Goal: Task Accomplishment & Management: Complete application form

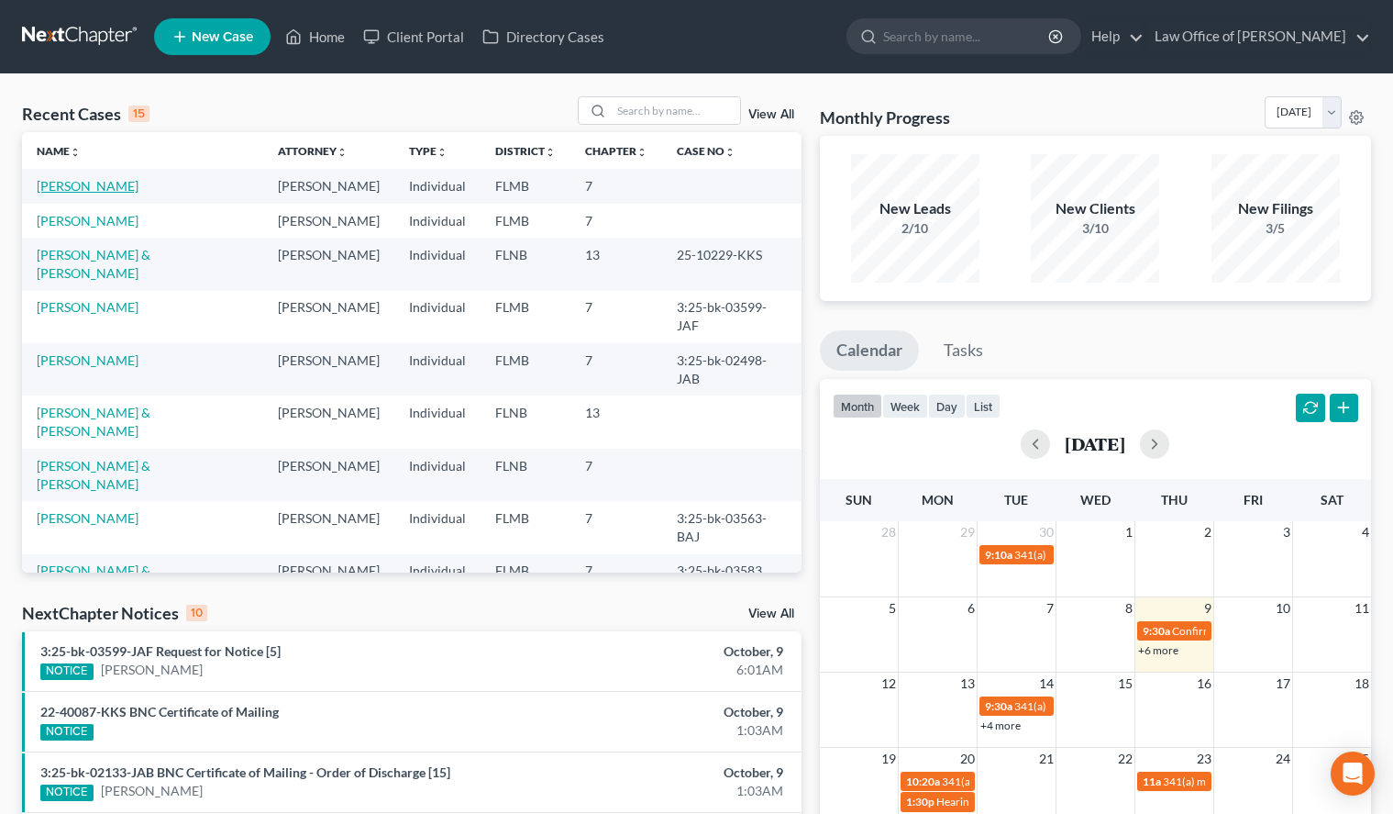
click at [100, 190] on link "[PERSON_NAME]" at bounding box center [88, 186] width 102 height 16
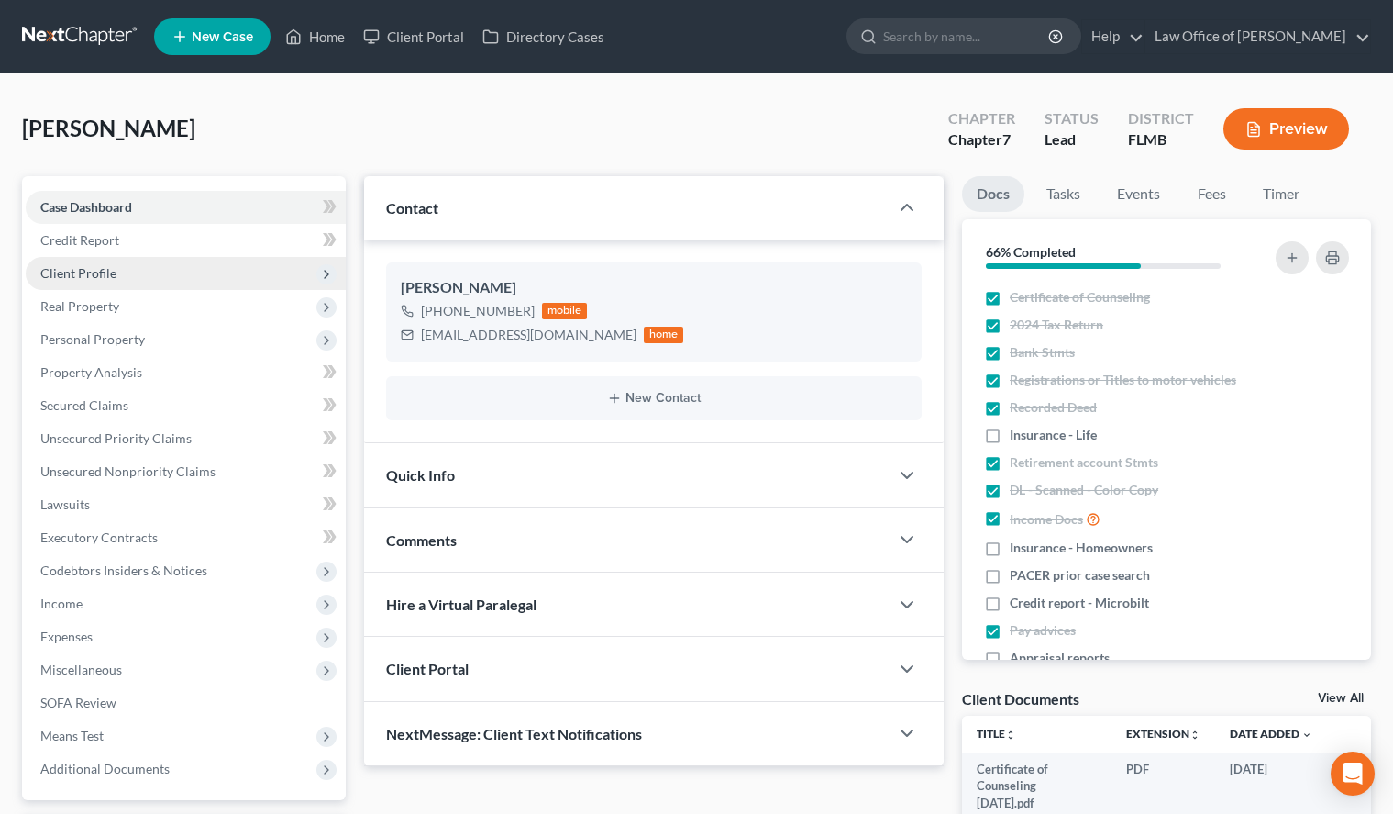
click at [187, 272] on span "Client Profile" at bounding box center [186, 273] width 320 height 33
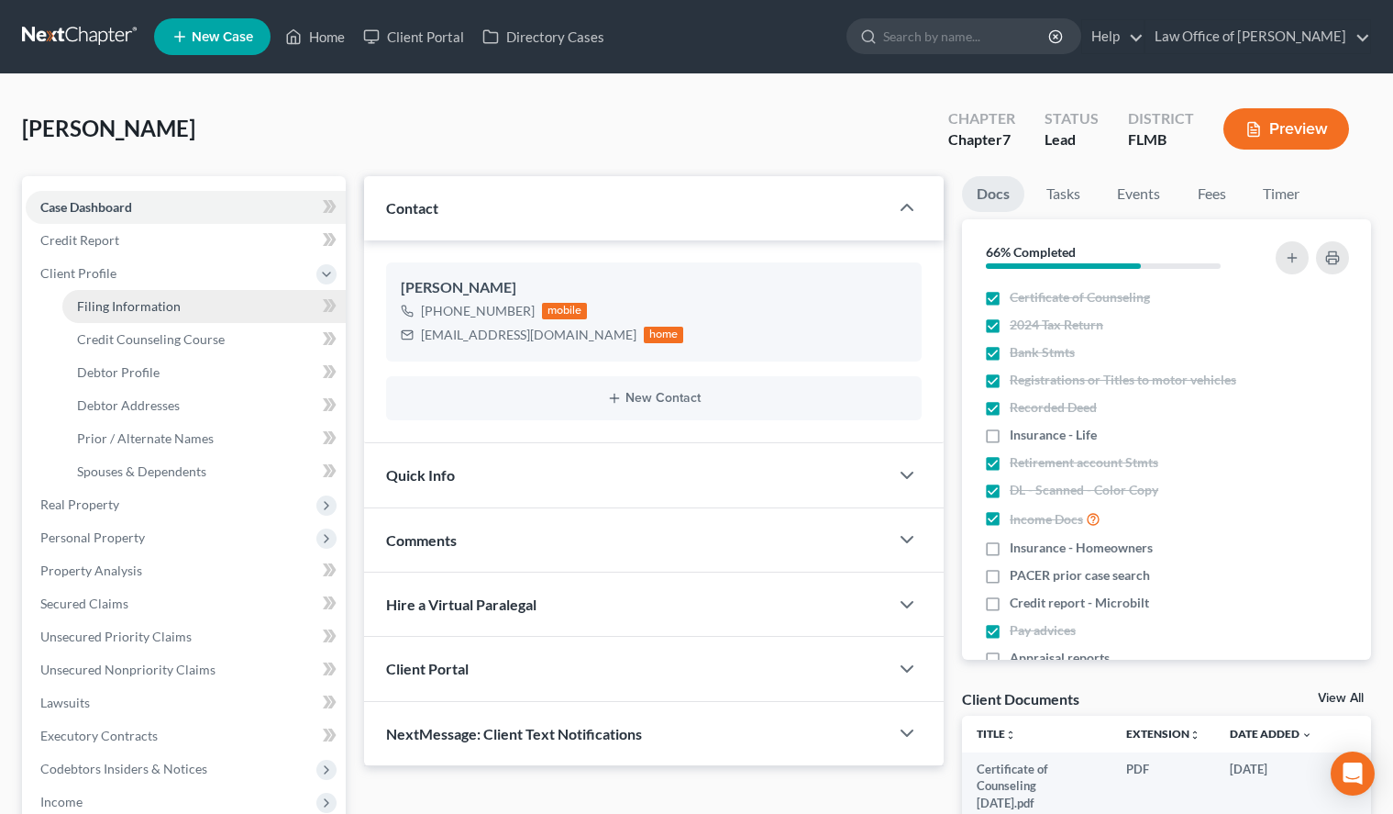
click at [183, 295] on link "Filing Information" at bounding box center [203, 306] width 283 height 33
select select "1"
select select "0"
select select "9"
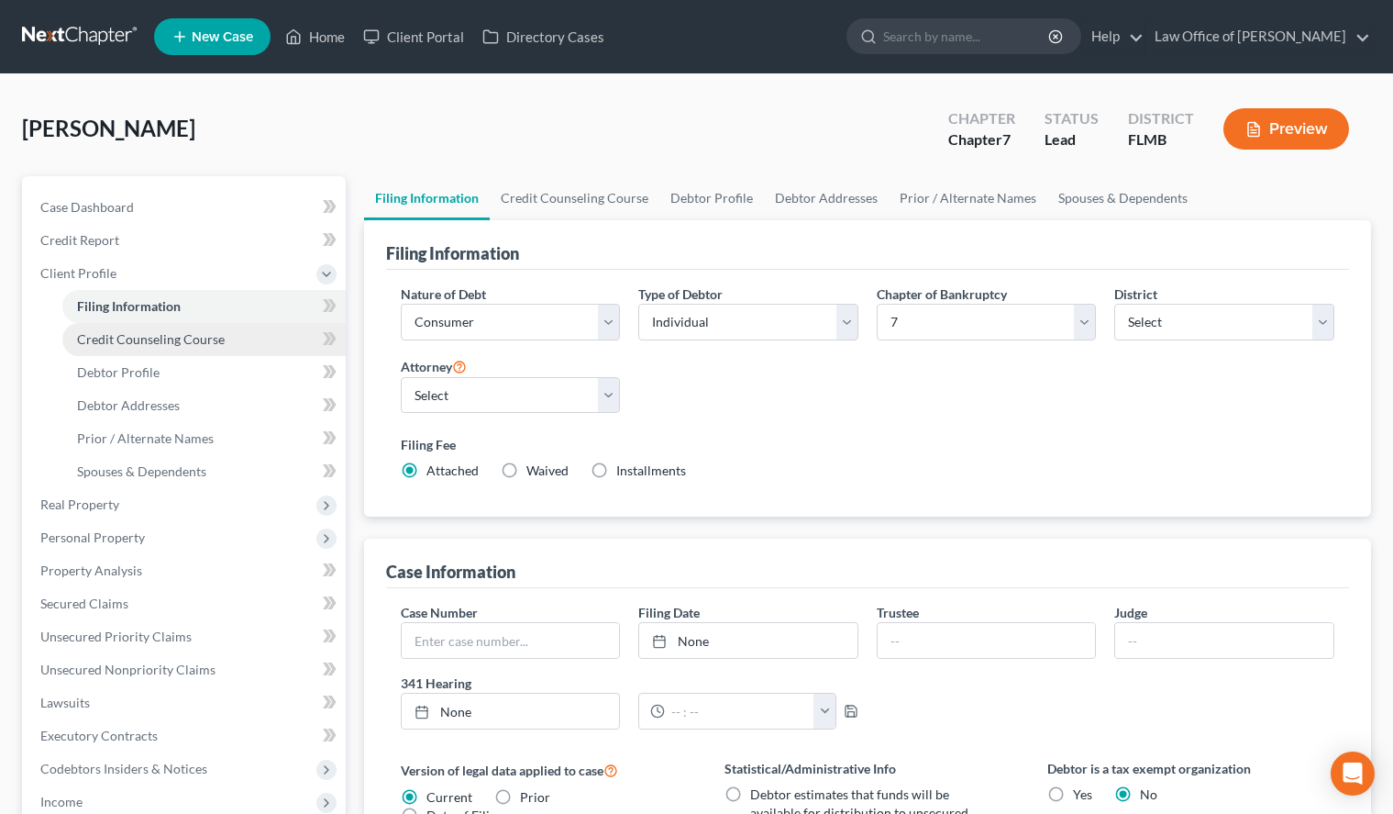
click at [188, 329] on link "Credit Counseling Course" at bounding box center [203, 339] width 283 height 33
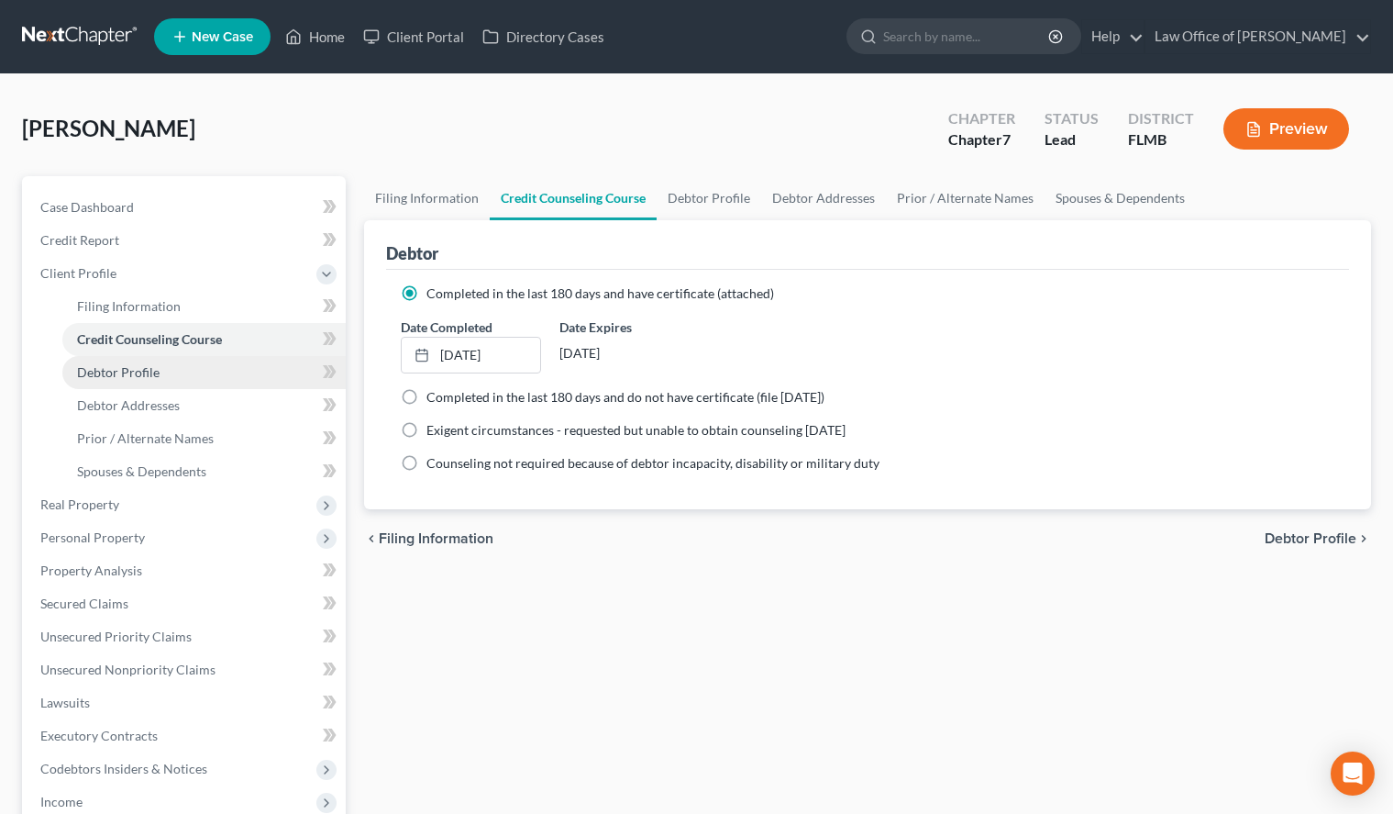
click at [162, 360] on link "Debtor Profile" at bounding box center [203, 372] width 283 height 33
select select "0"
select select "2"
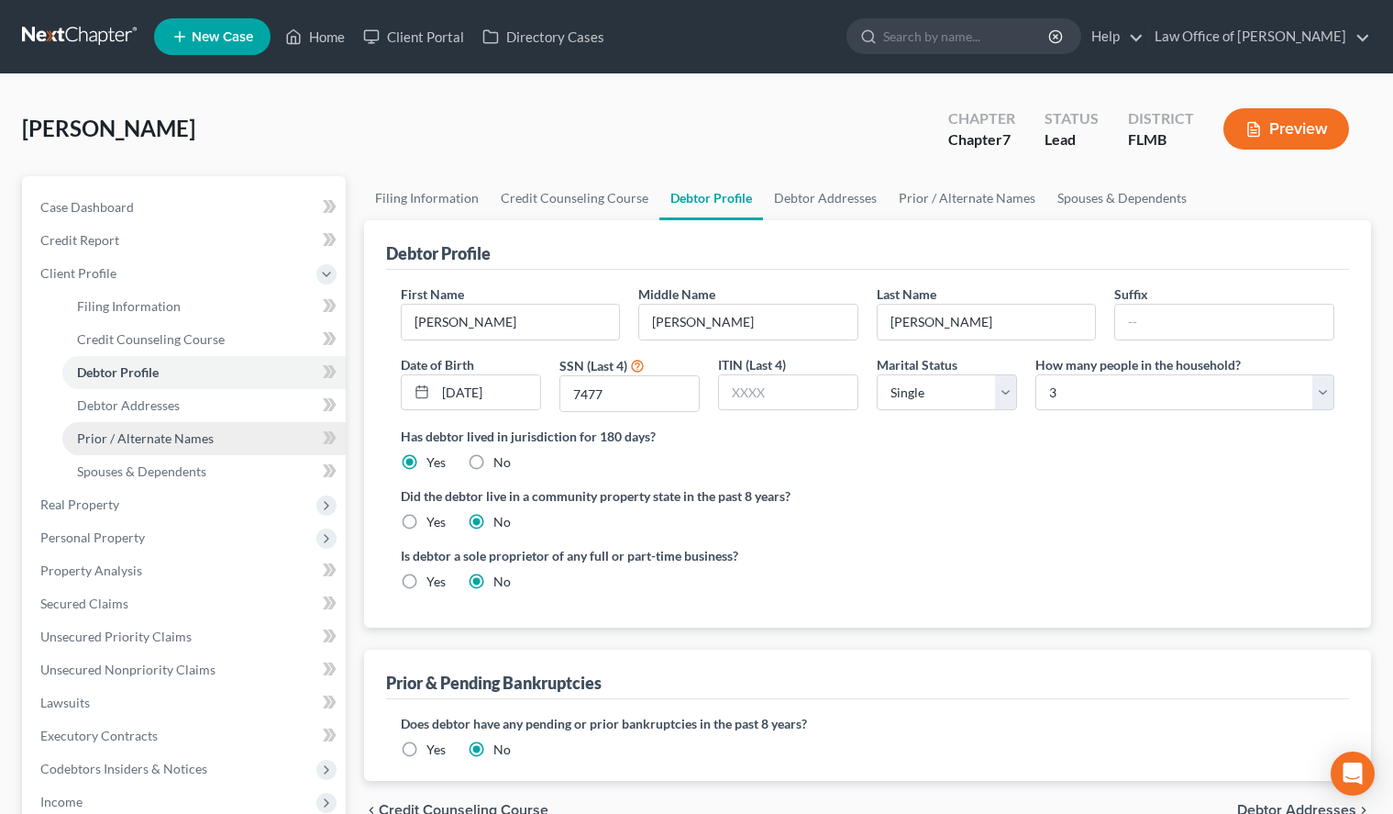
click at [145, 422] on link "Prior / Alternate Names" at bounding box center [203, 438] width 283 height 33
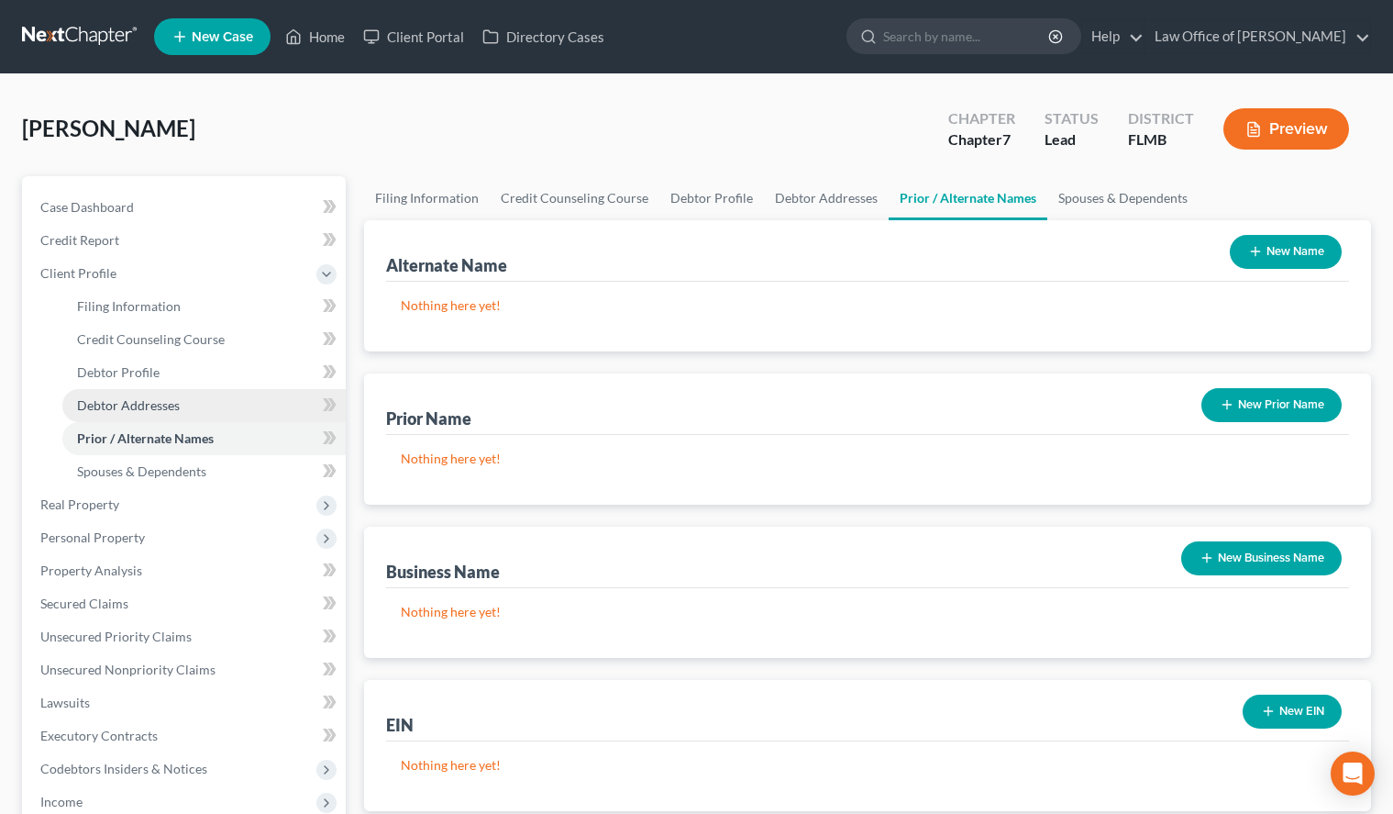
click at [145, 412] on span "Debtor Addresses" at bounding box center [128, 405] width 103 height 16
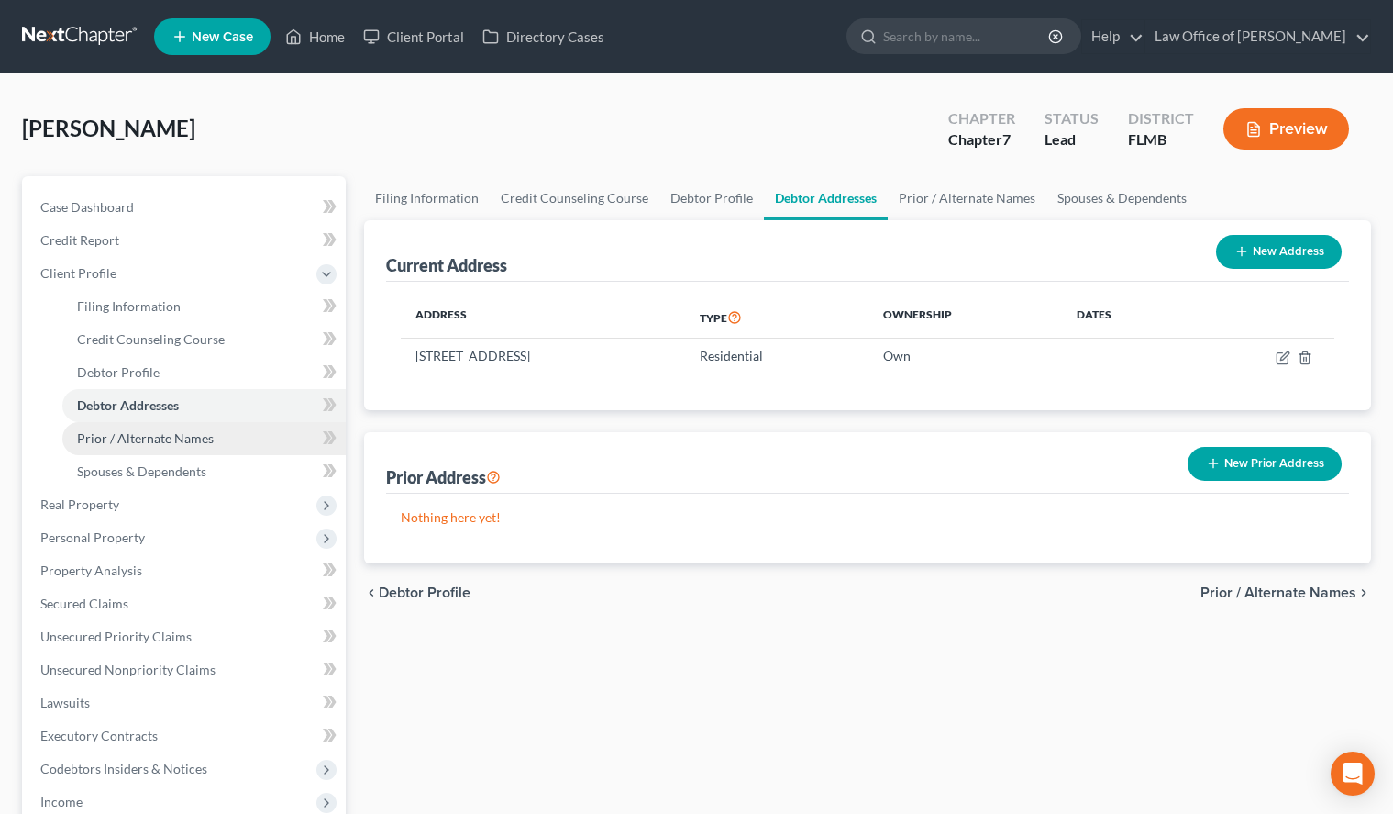
click at [137, 426] on link "Prior / Alternate Names" at bounding box center [203, 438] width 283 height 33
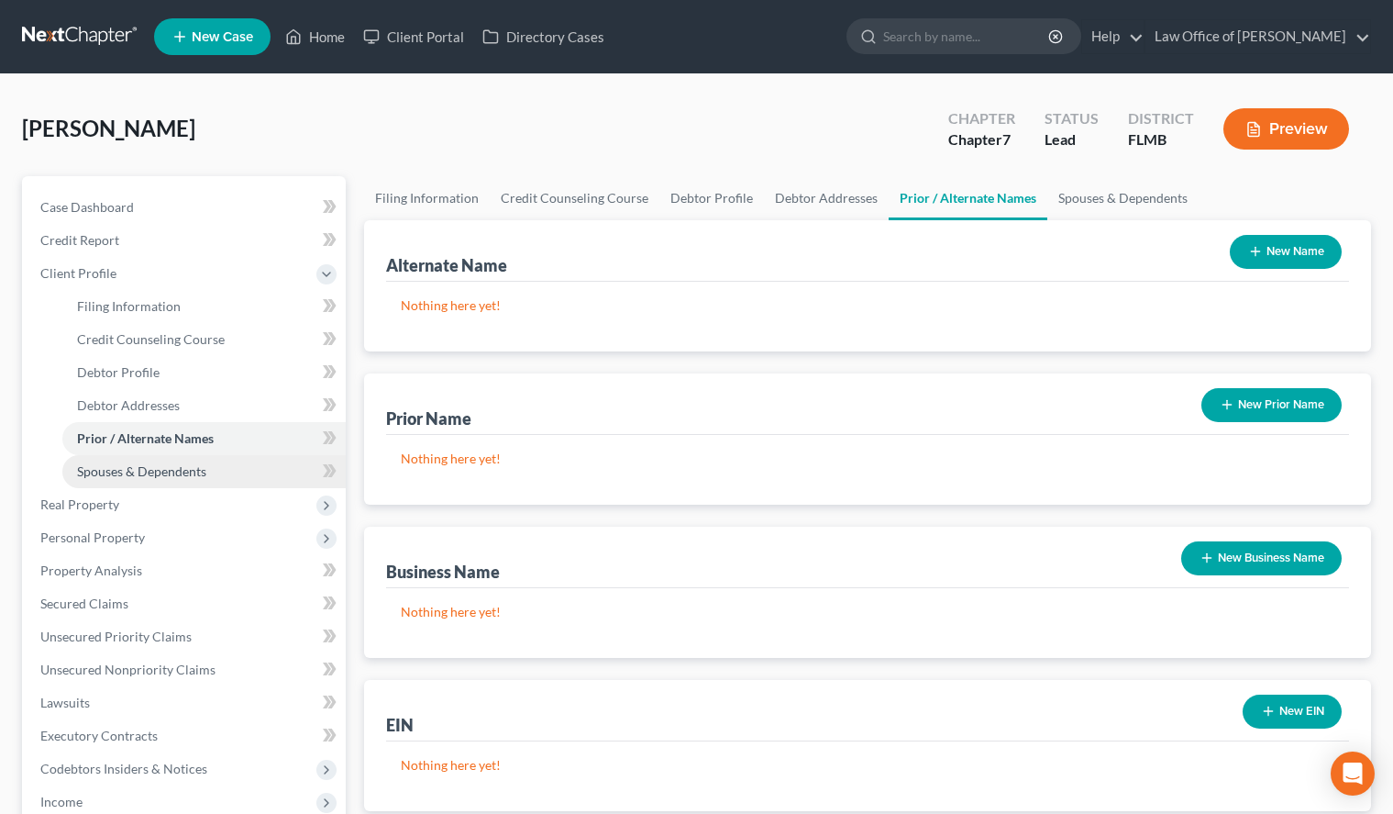
click at [131, 455] on link "Spouses & Dependents" at bounding box center [203, 471] width 283 height 33
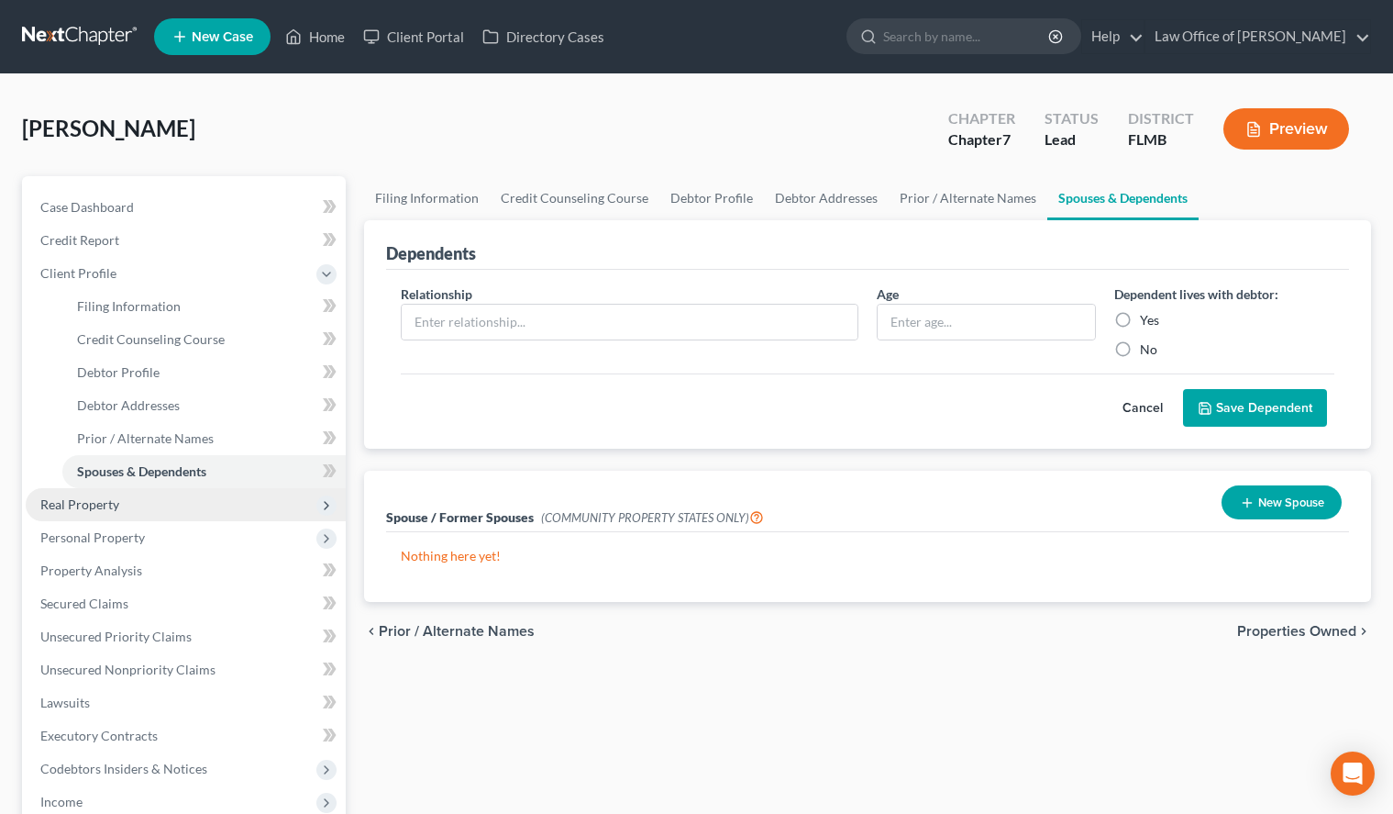
click at [111, 490] on span "Real Property" at bounding box center [186, 504] width 320 height 33
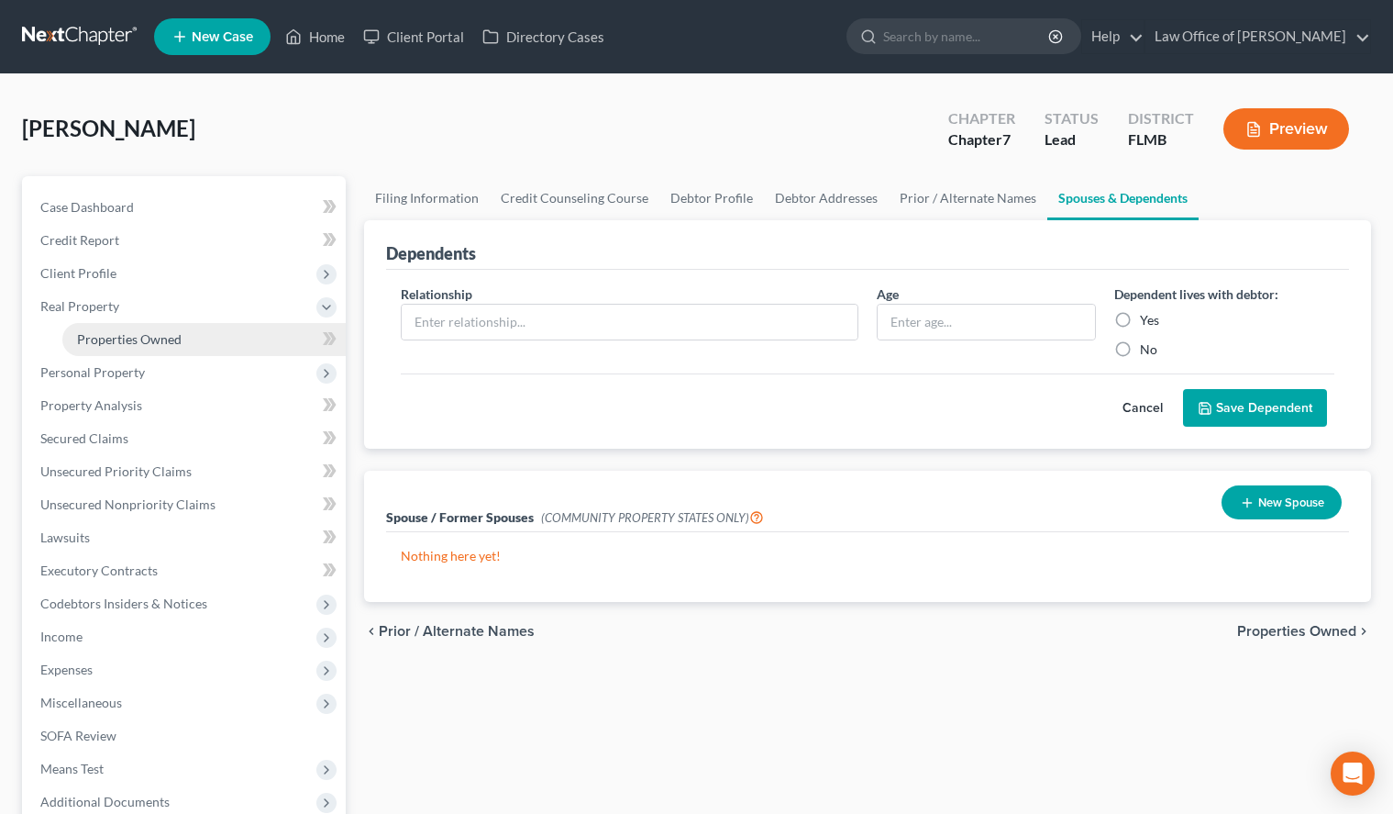
click at [156, 338] on span "Properties Owned" at bounding box center [129, 339] width 105 height 16
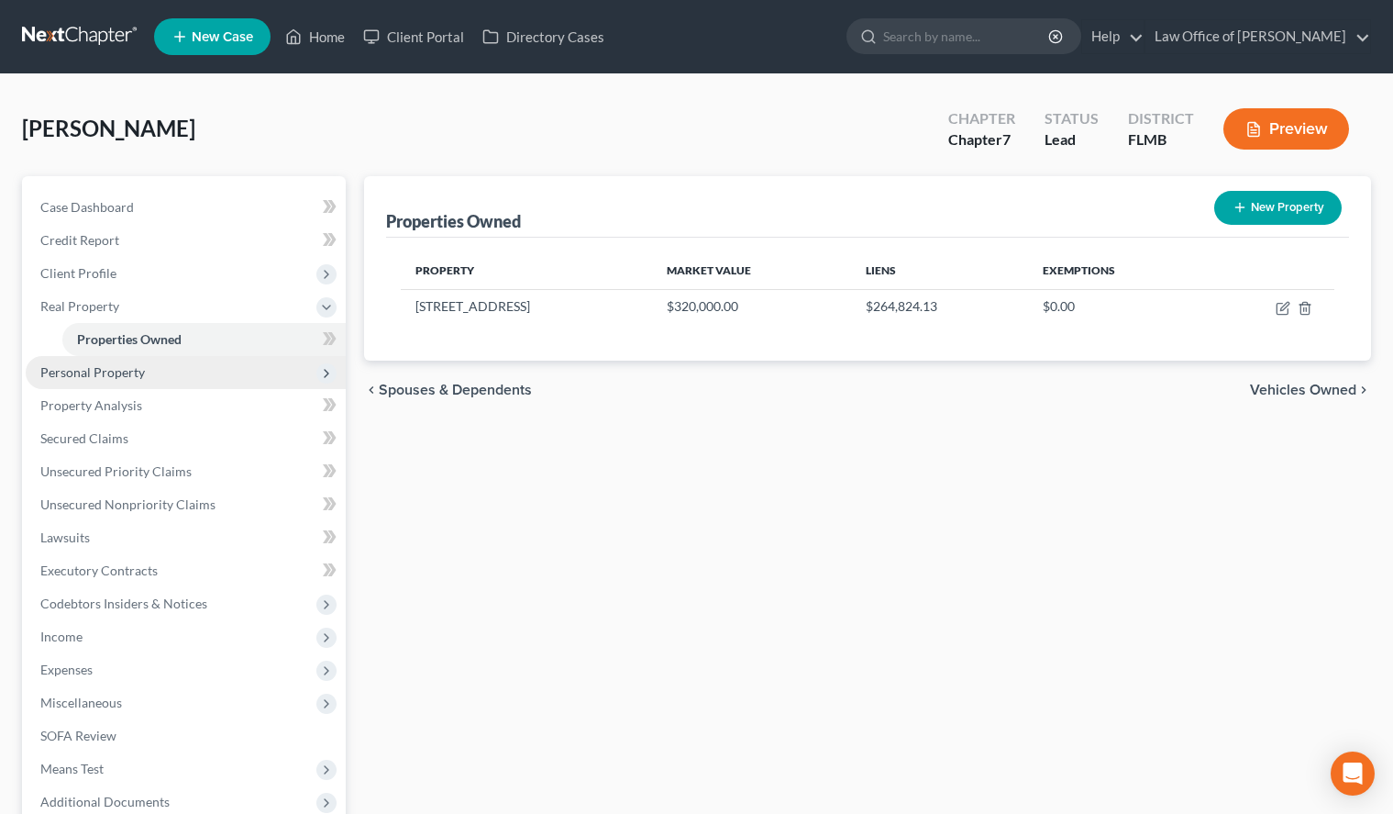
click at [113, 360] on span "Personal Property" at bounding box center [186, 372] width 320 height 33
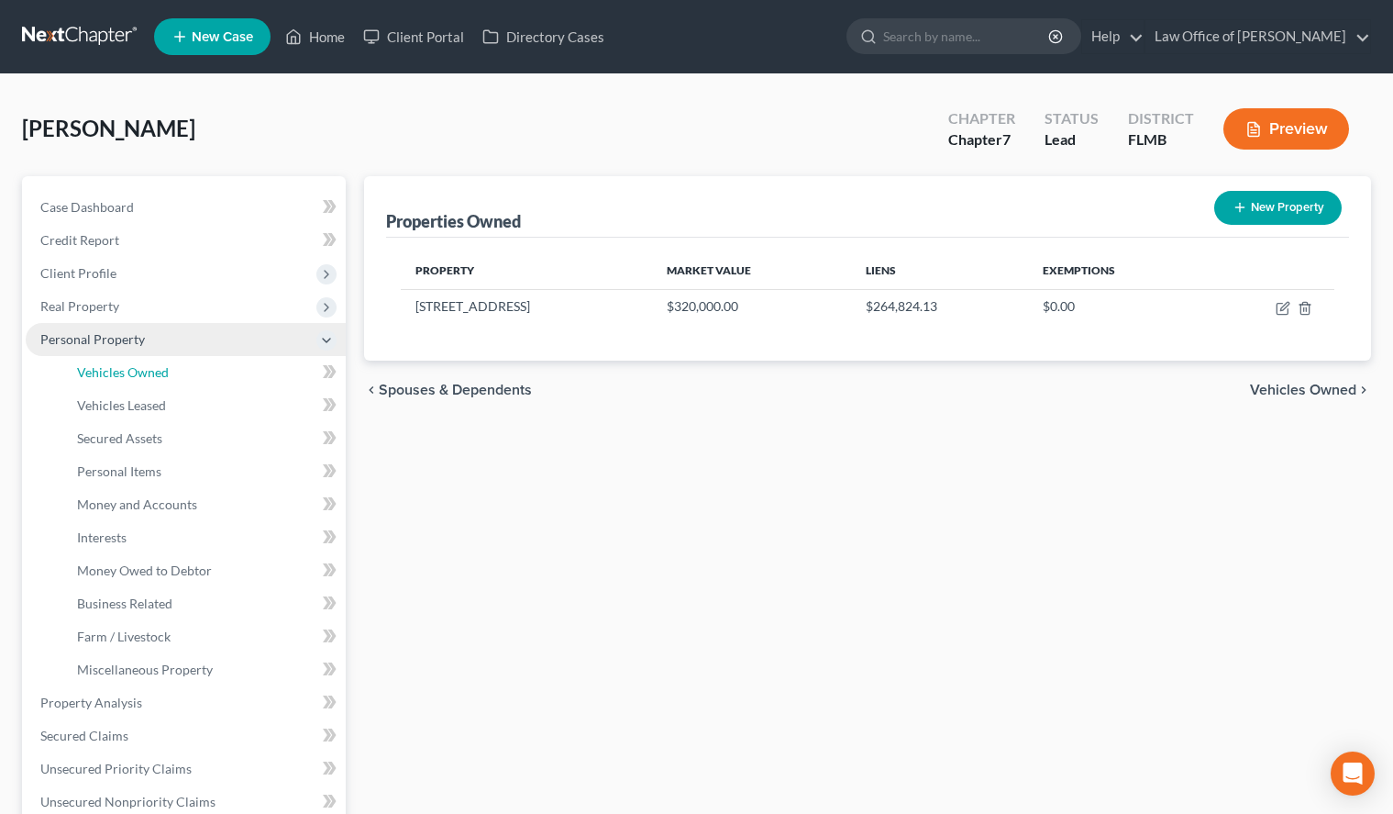
click at [113, 360] on link "Vehicles Owned" at bounding box center [203, 372] width 283 height 33
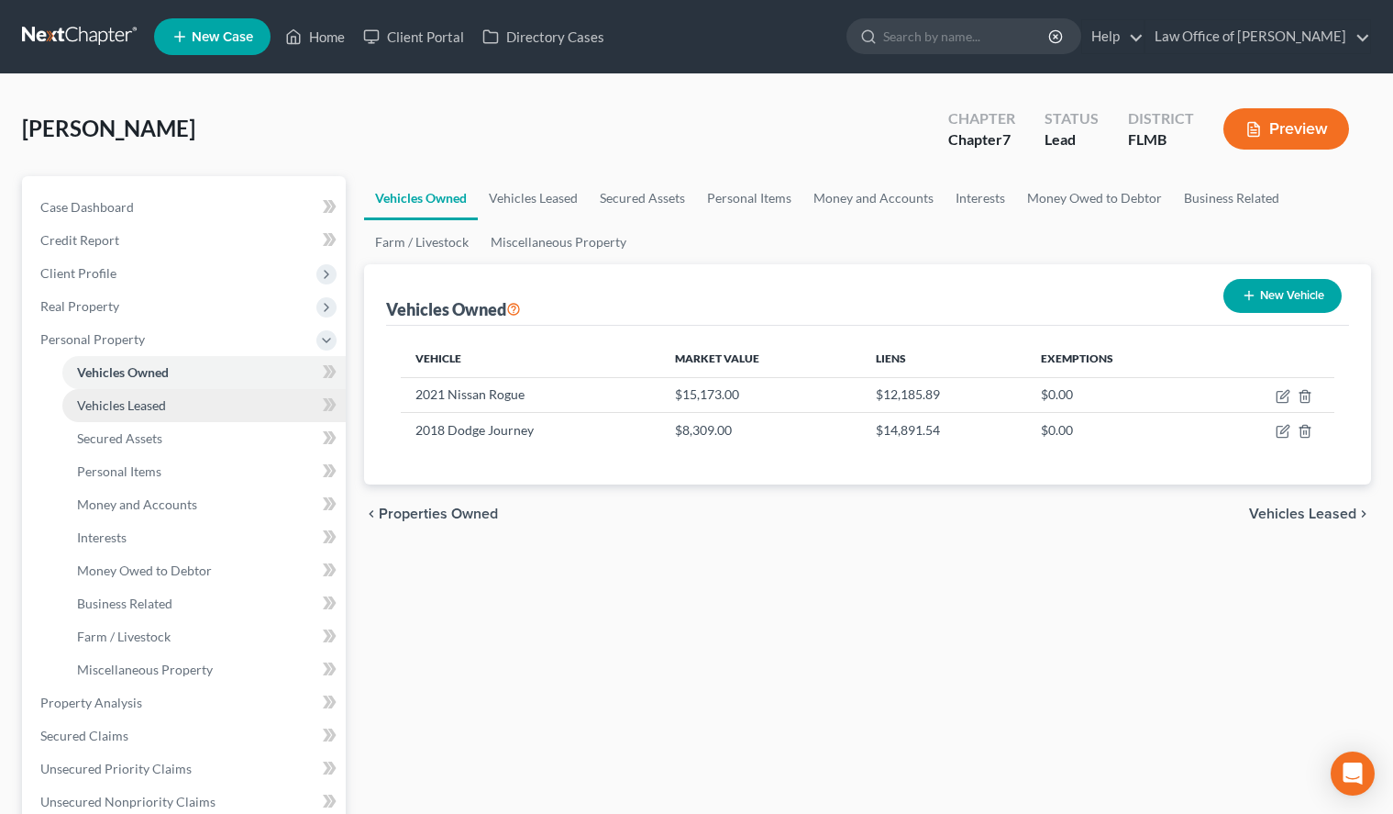
click at [130, 416] on link "Vehicles Leased" at bounding box center [203, 405] width 283 height 33
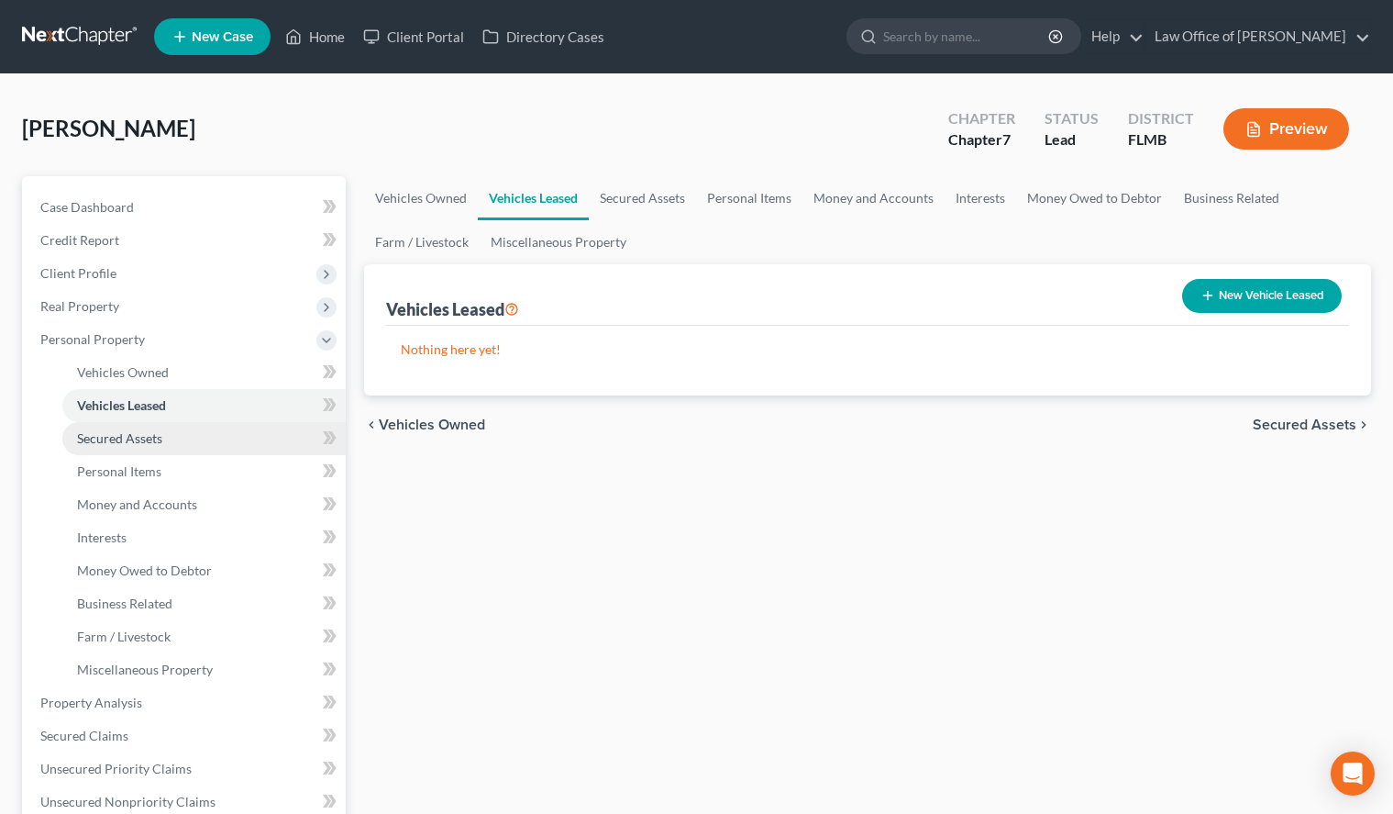
click at [130, 433] on span "Secured Assets" at bounding box center [119, 438] width 85 height 16
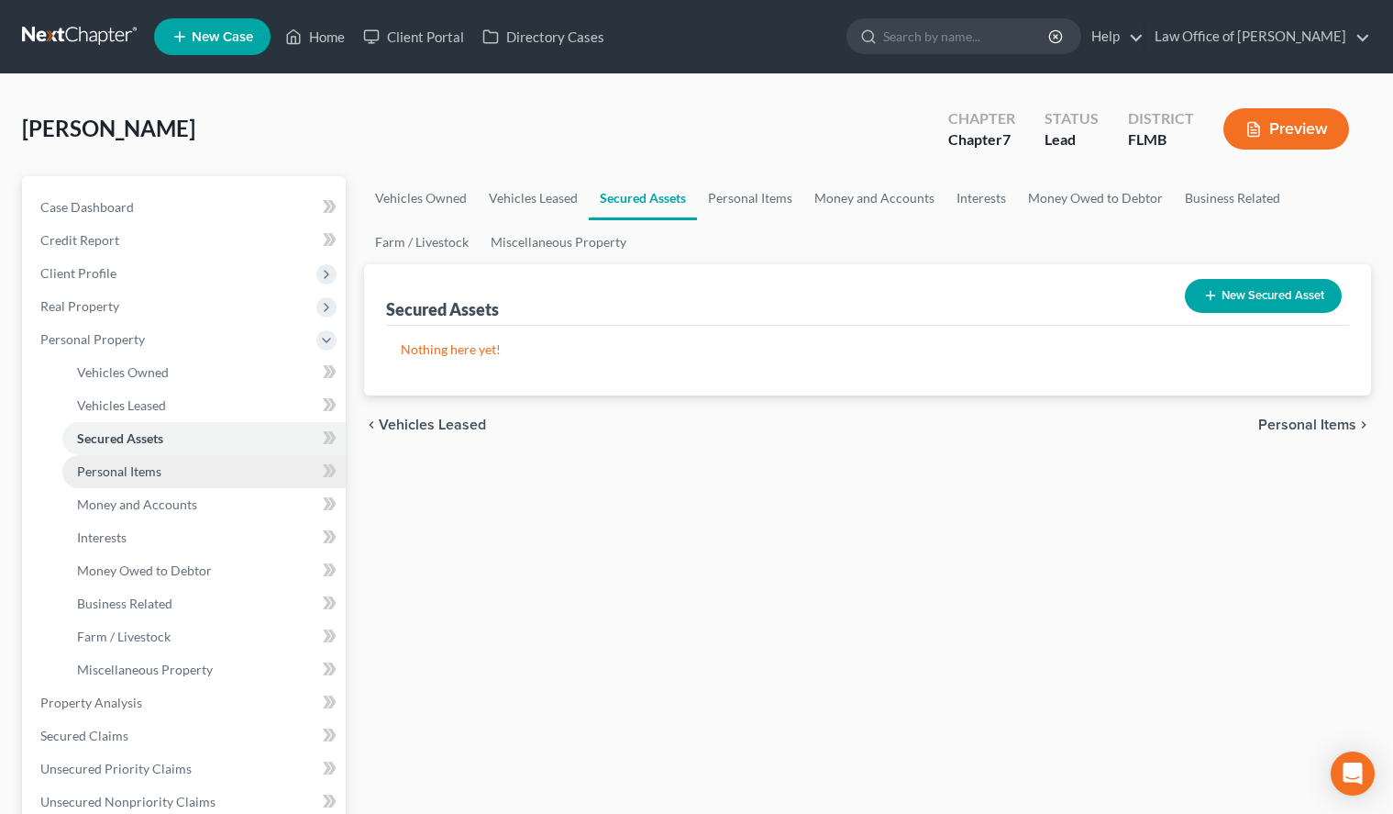
click at [126, 469] on span "Personal Items" at bounding box center [119, 471] width 84 height 16
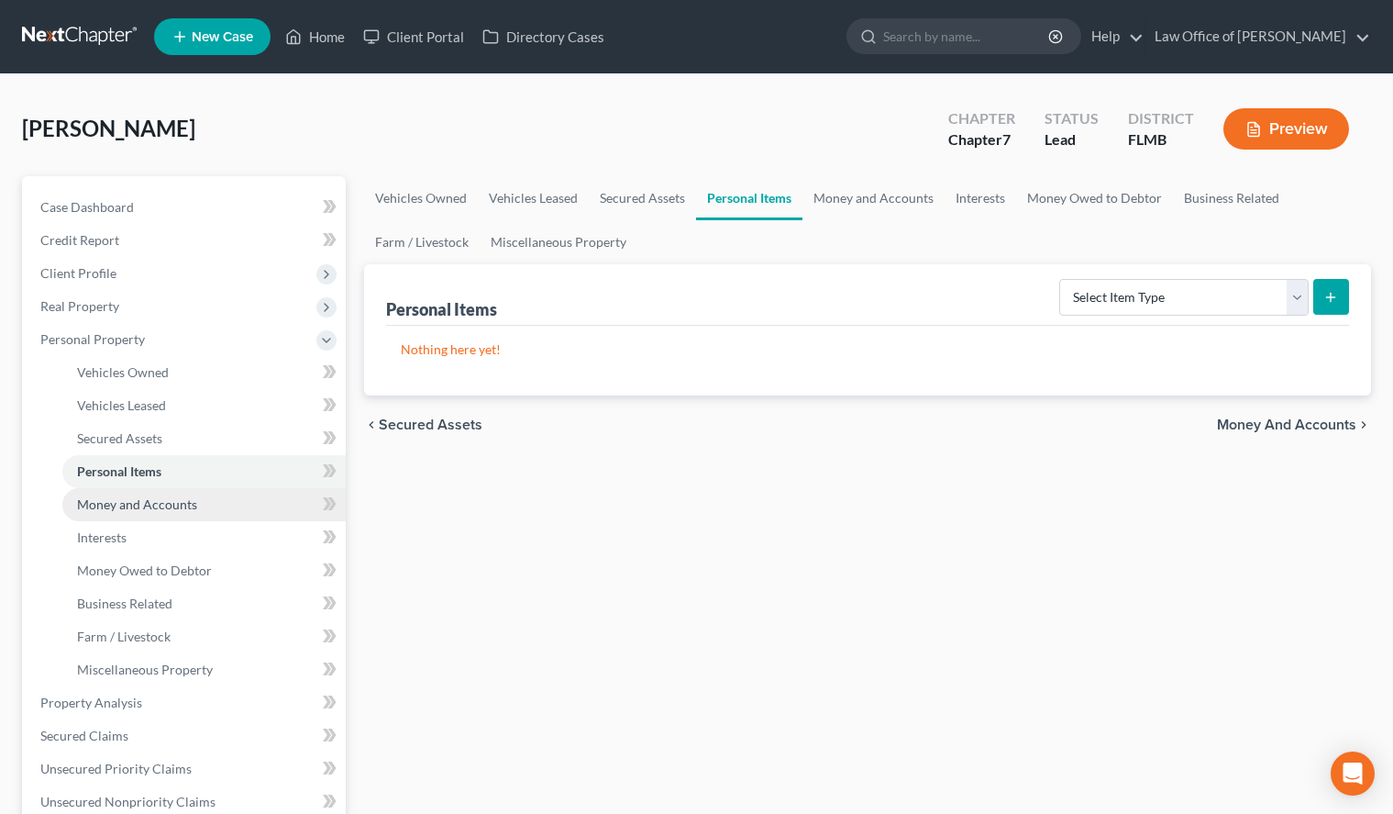
click at [202, 510] on link "Money and Accounts" at bounding box center [203, 504] width 283 height 33
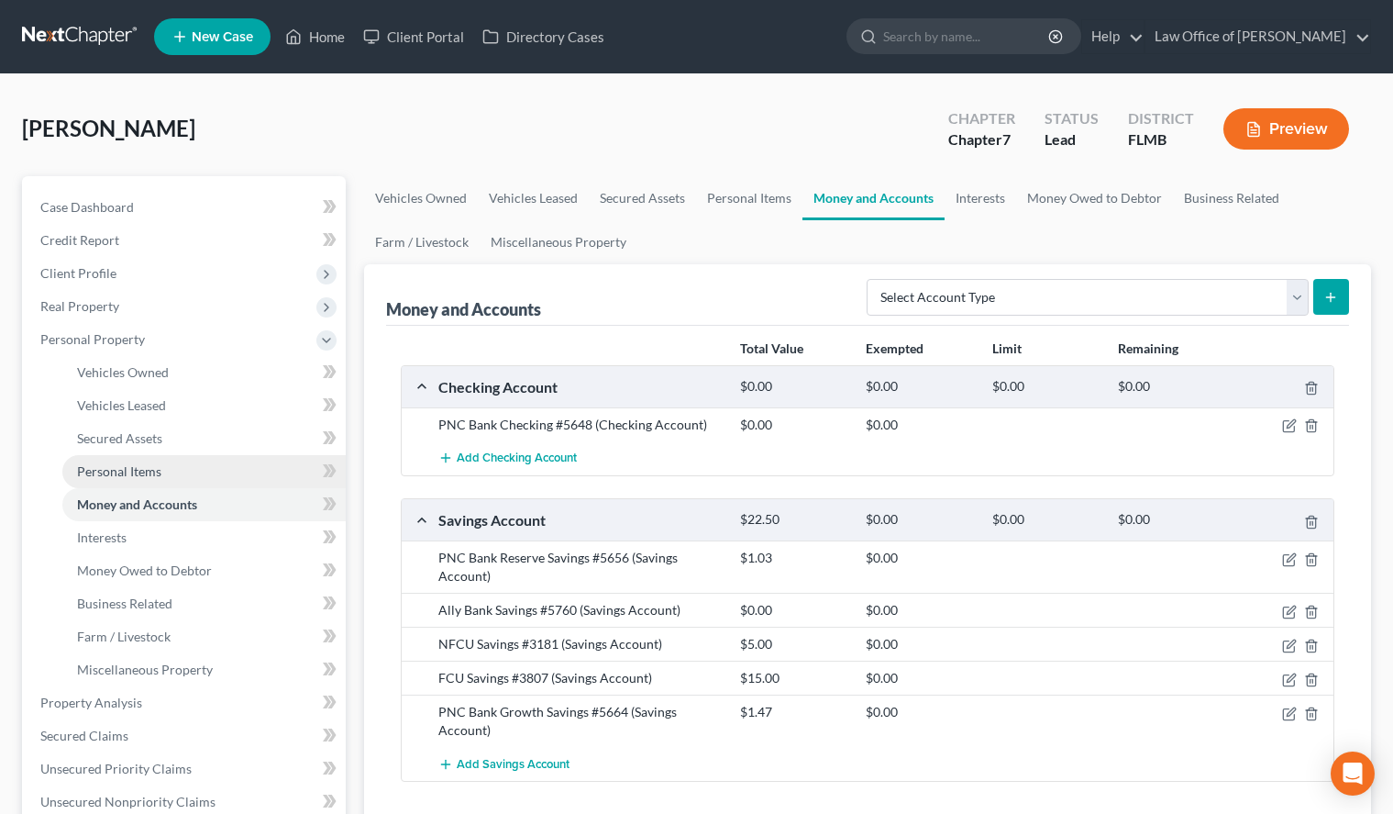
click at [177, 472] on link "Personal Items" at bounding box center [203, 471] width 283 height 33
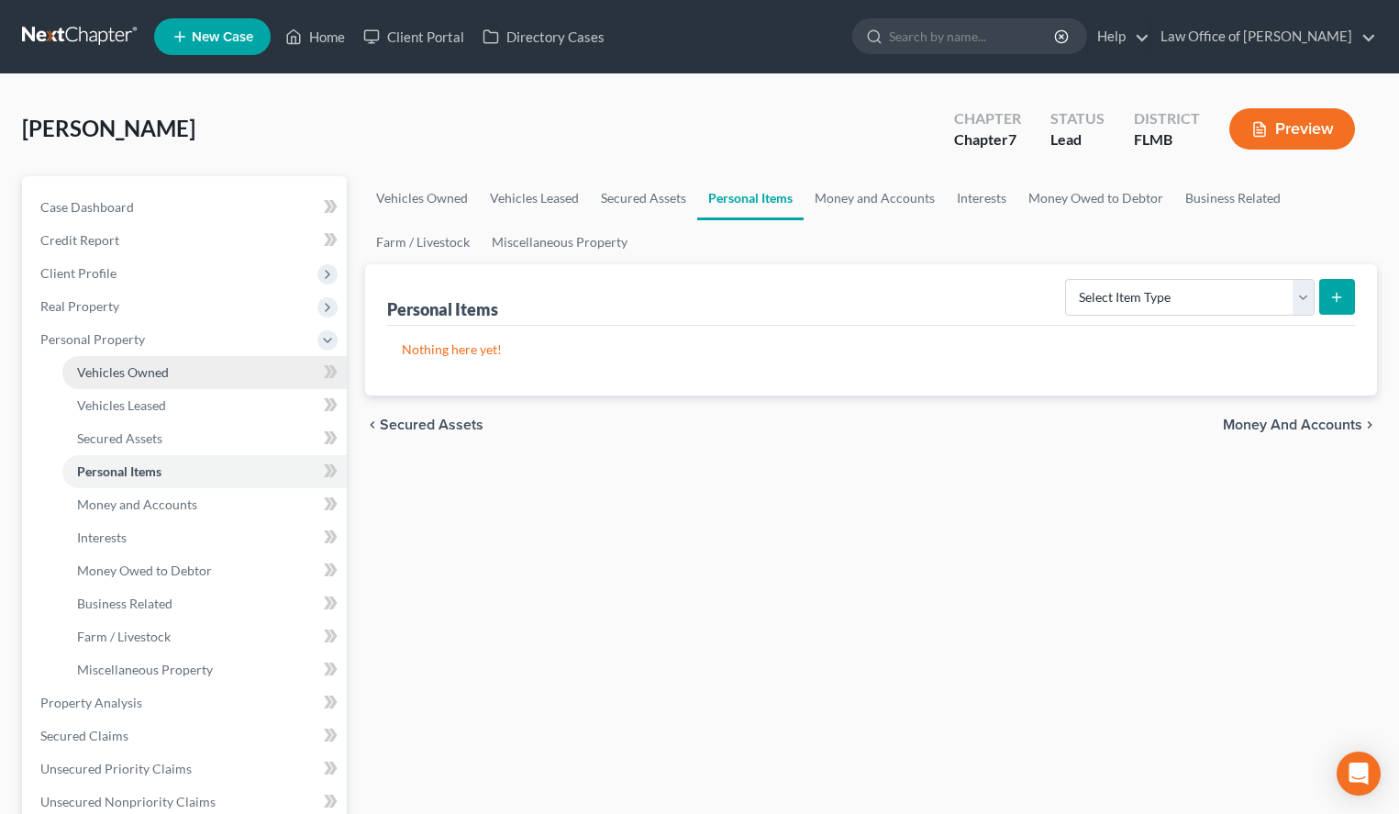
click at [226, 381] on link "Vehicles Owned" at bounding box center [204, 372] width 284 height 33
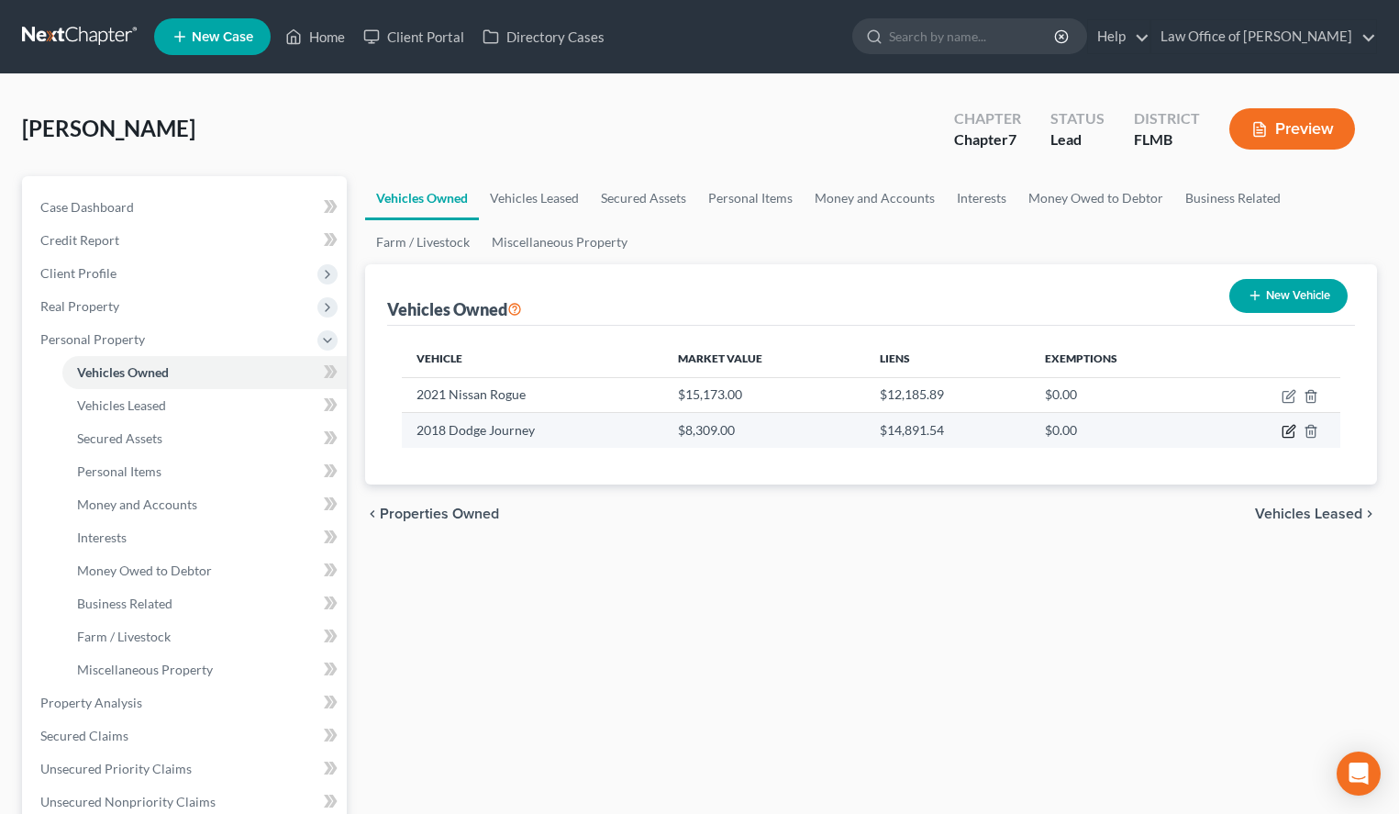
click at [1284, 437] on icon "button" at bounding box center [1287, 431] width 11 height 11
select select "0"
select select "8"
select select "1"
select select "0"
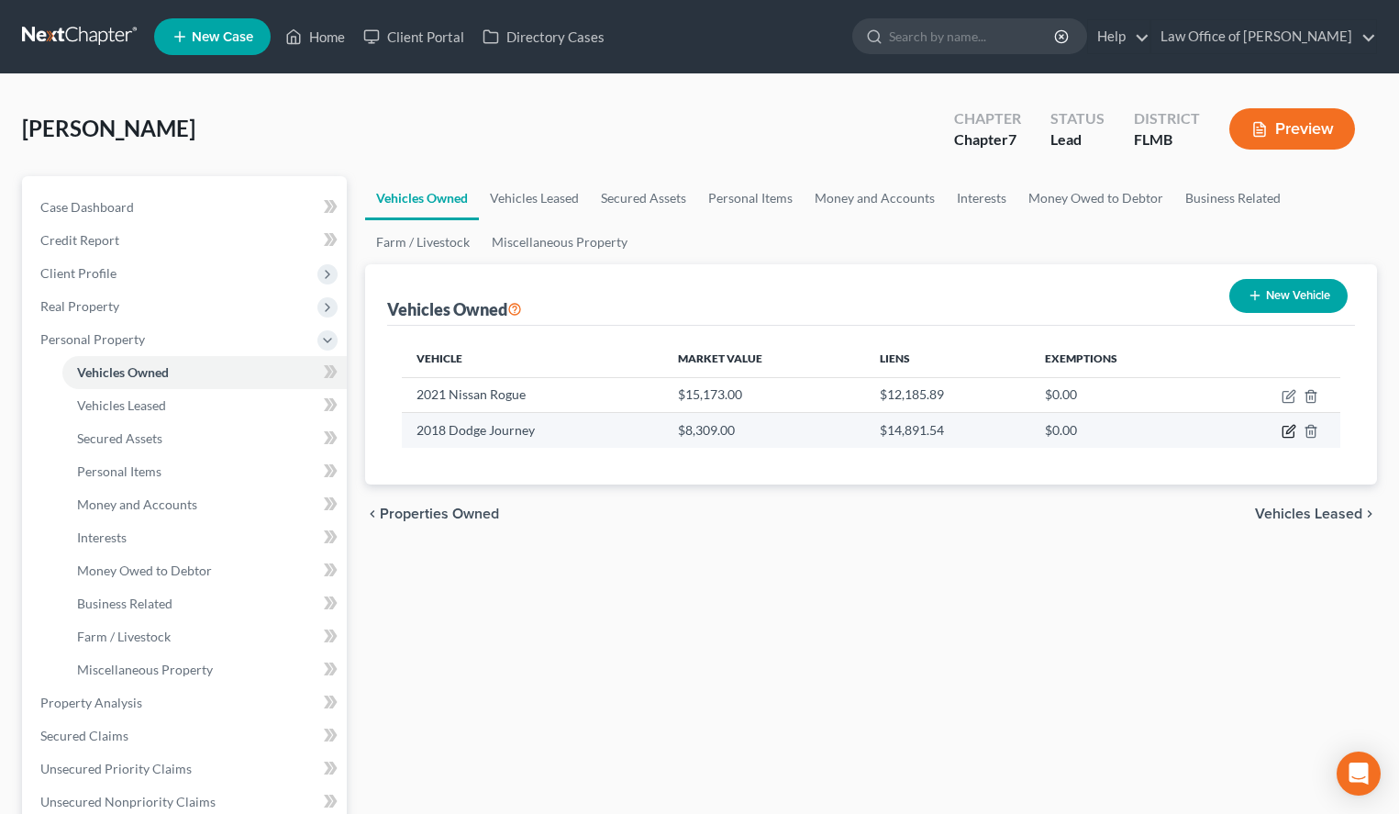
select select "21"
select select "0"
select select "2"
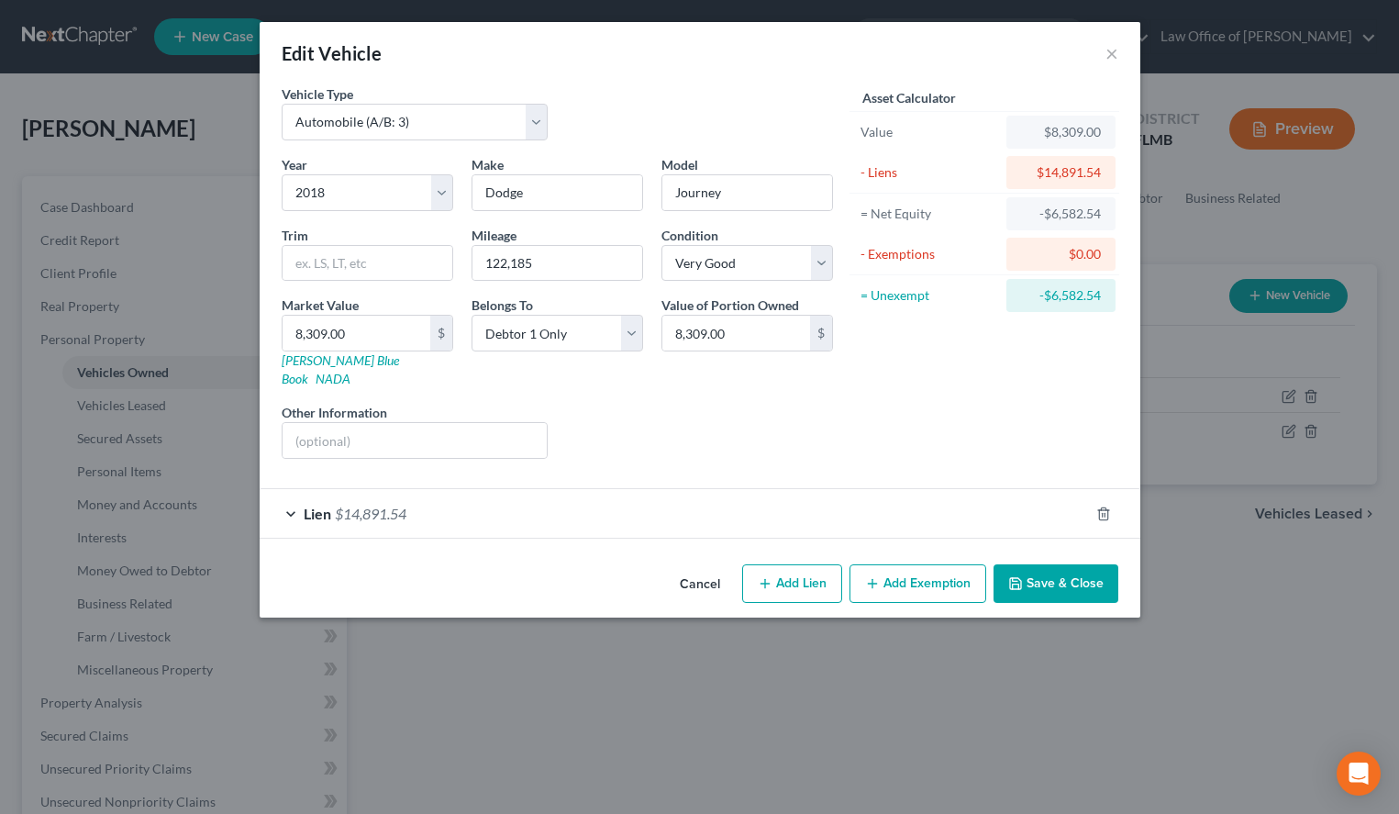
click at [432, 510] on div "Lien $14,891.54" at bounding box center [674, 513] width 829 height 49
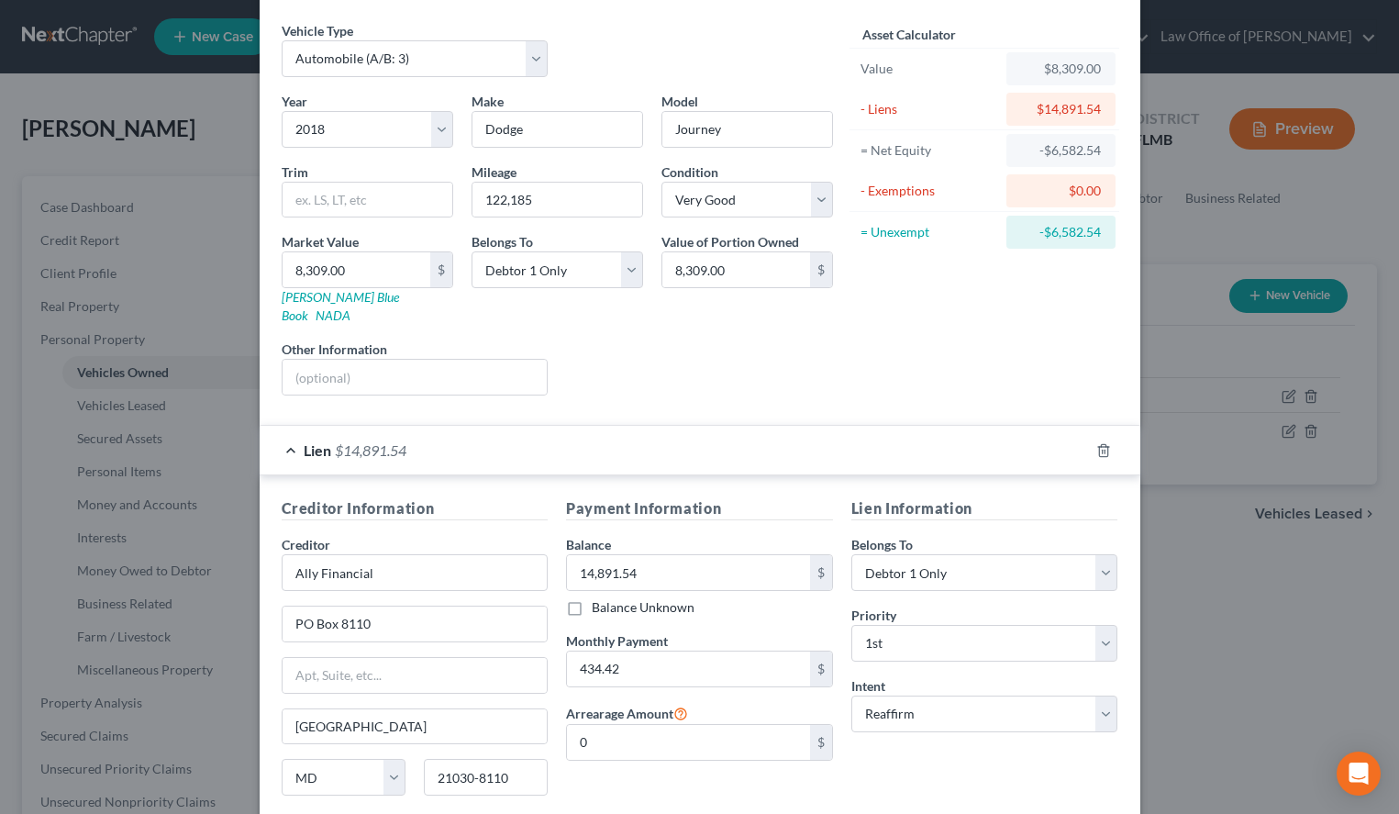
scroll to position [190, 0]
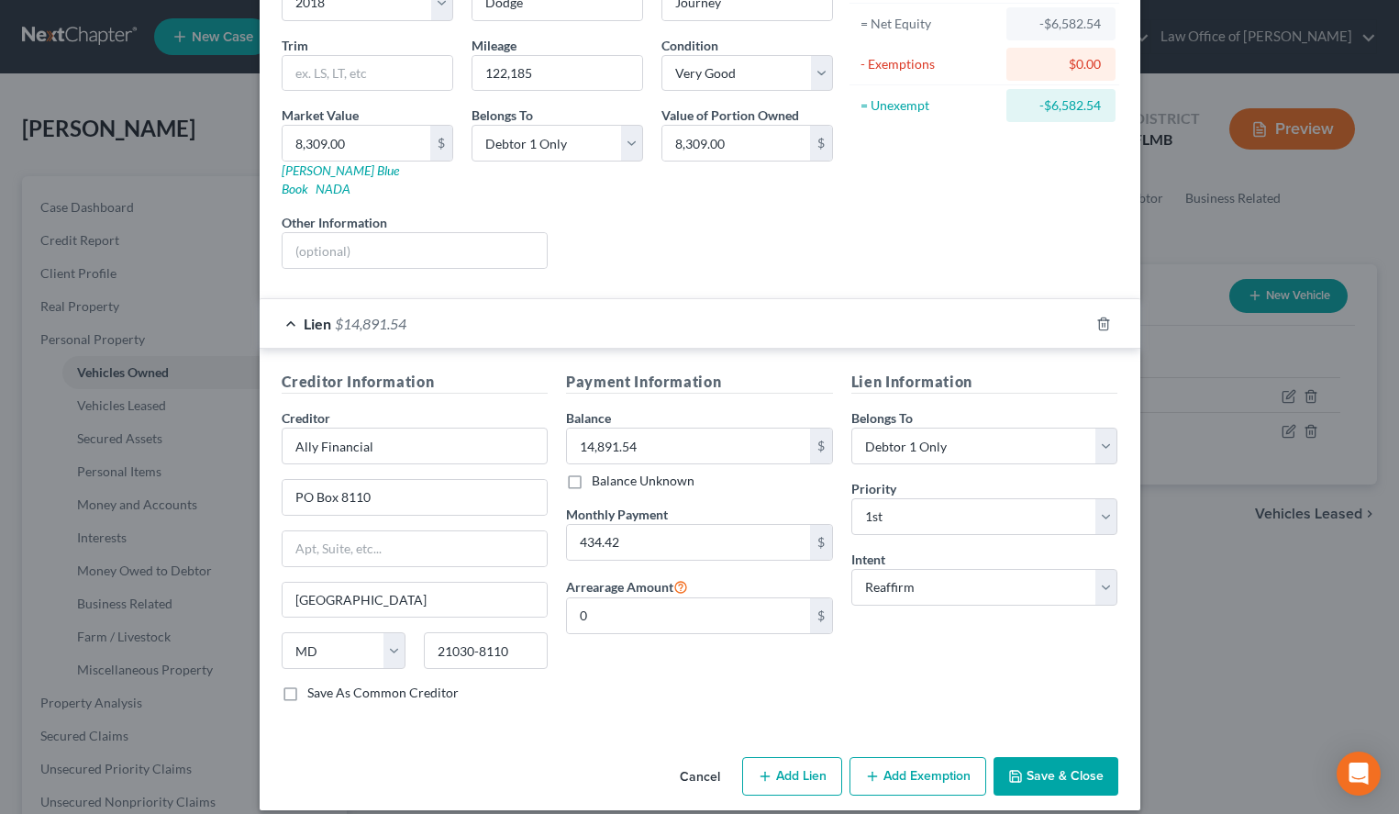
click at [1011, 757] on button "Save & Close" at bounding box center [1055, 776] width 125 height 39
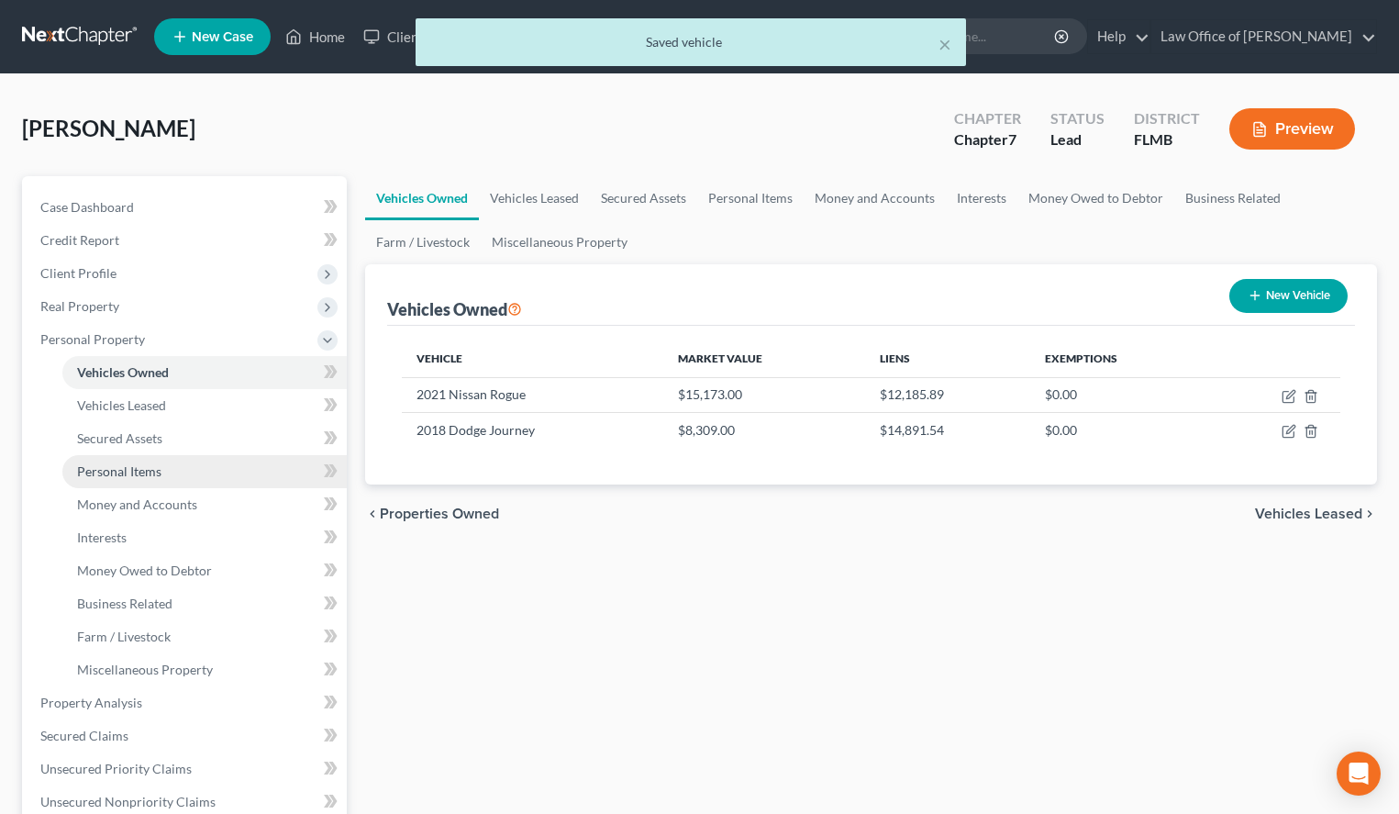
click at [91, 462] on link "Personal Items" at bounding box center [204, 471] width 284 height 33
